Goal: Information Seeking & Learning: Find specific fact

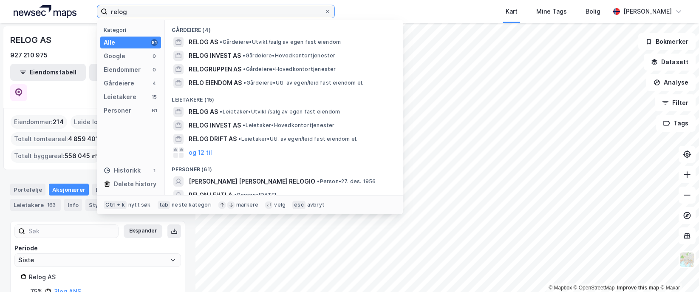
drag, startPoint x: 146, startPoint y: 9, endPoint x: 96, endPoint y: -6, distance: 51.9
click at [96, 0] on html "relog Kategori Alle 81 Google 0 Eiendommer 0 Gårdeiere 4 Leietakere 15 Personer…" at bounding box center [349, 146] width 699 height 292
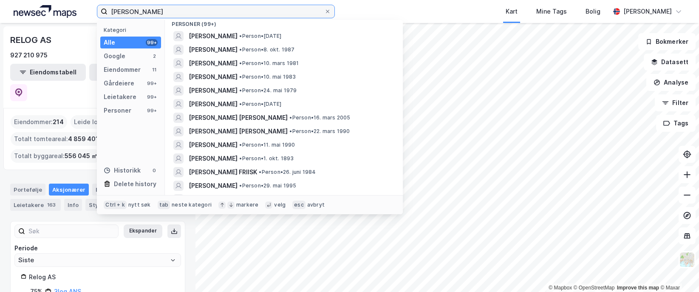
scroll to position [297, 0]
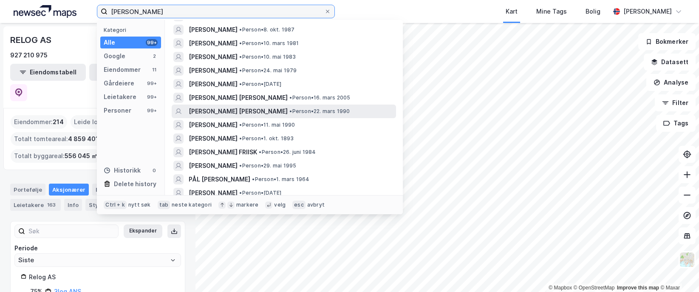
type input "[PERSON_NAME]"
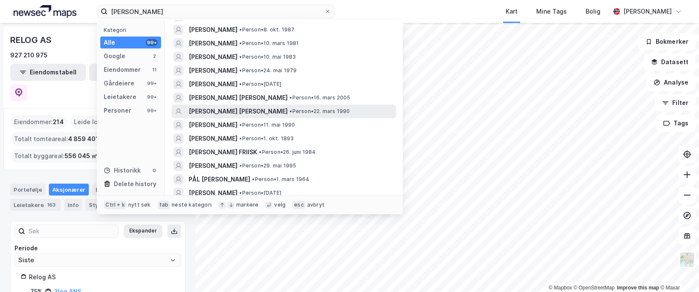
click at [289, 113] on span "• Person • 22. mars 1990" at bounding box center [319, 111] width 60 height 7
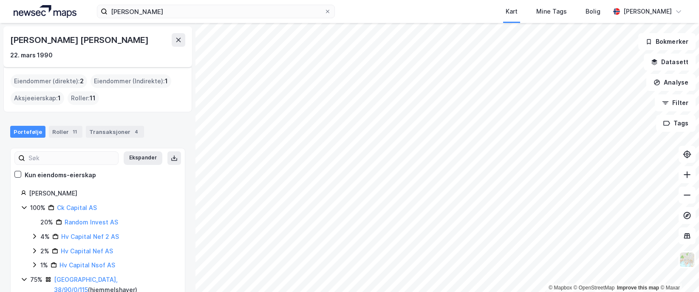
scroll to position [42, 0]
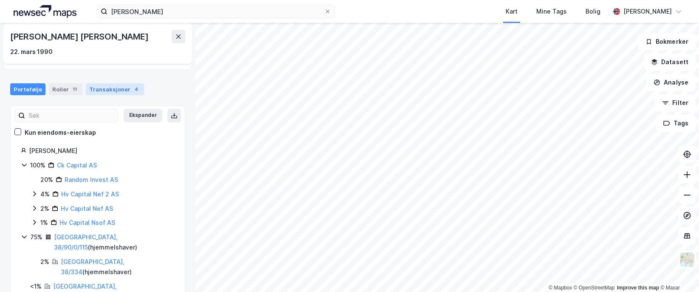
click at [105, 93] on div "Transaksjoner 4" at bounding box center [115, 89] width 58 height 12
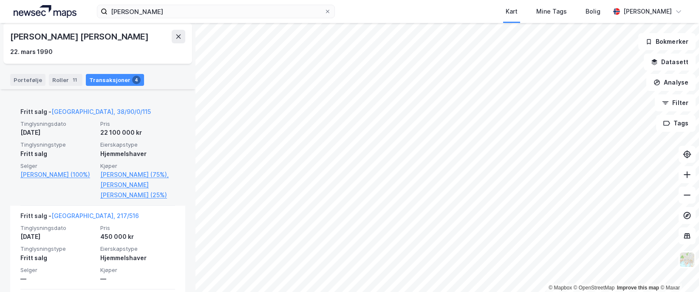
scroll to position [427, 0]
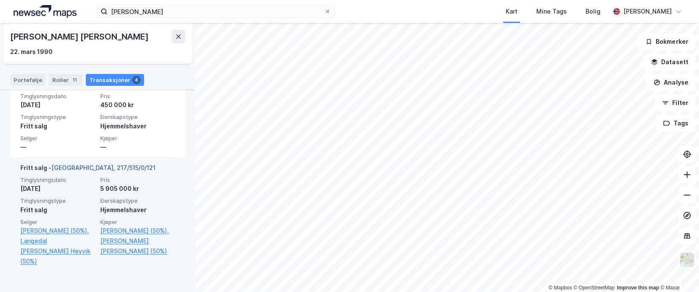
click at [78, 171] on link "[GEOGRAPHIC_DATA], 217/515/0/121" at bounding box center [103, 167] width 104 height 7
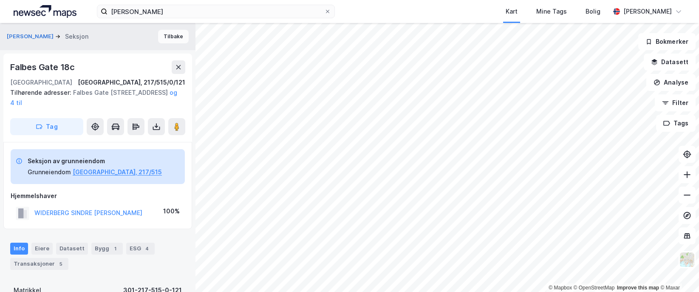
click at [172, 37] on button "Tilbake" at bounding box center [173, 37] width 31 height 14
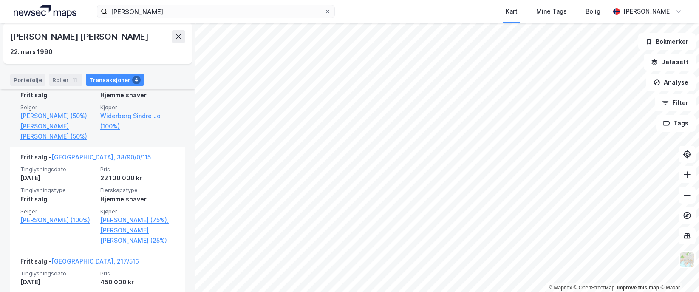
scroll to position [255, 0]
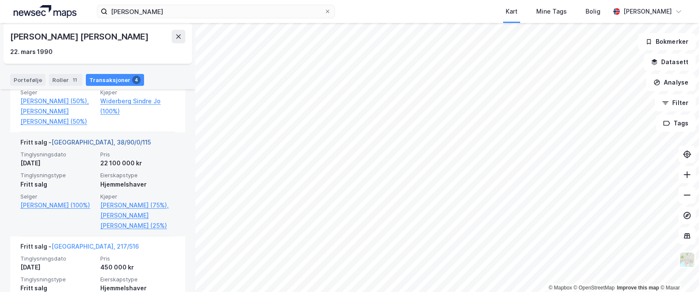
click at [74, 146] on link "[GEOGRAPHIC_DATA], 38/90/0/115" at bounding box center [100, 142] width 99 height 7
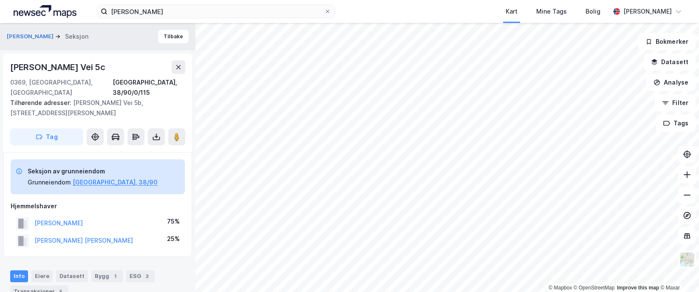
scroll to position [24, 0]
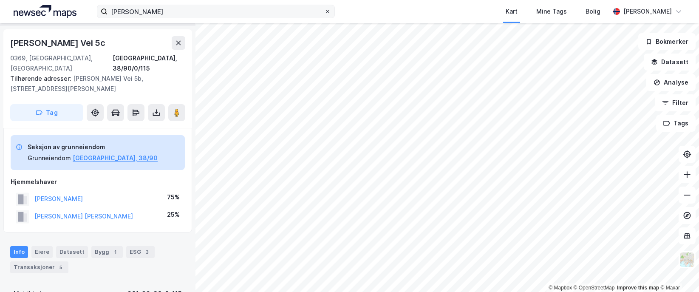
click at [329, 12] on icon at bounding box center [327, 11] width 5 height 5
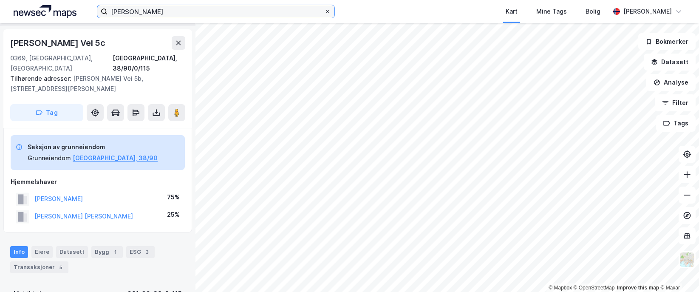
click at [324, 12] on input "[PERSON_NAME]" at bounding box center [216, 11] width 217 height 13
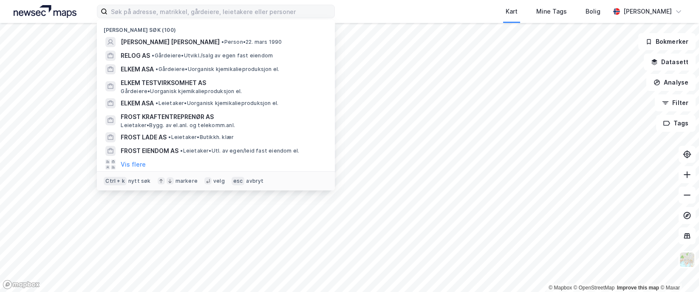
click at [388, 20] on div "Kart Mine Tags Bolig" at bounding box center [493, 11] width 234 height 23
